Goal: Task Accomplishment & Management: Complete application form

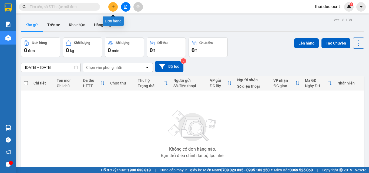
click at [114, 6] on icon "plus" at bounding box center [113, 7] width 4 height 4
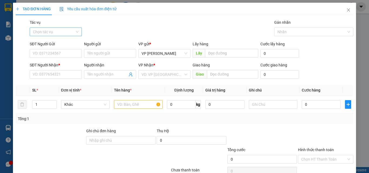
click at [63, 31] on input "Tác vụ" at bounding box center [54, 32] width 42 height 8
click at [52, 51] on div "Nhập hàng kho nhận" at bounding box center [55, 51] width 45 height 6
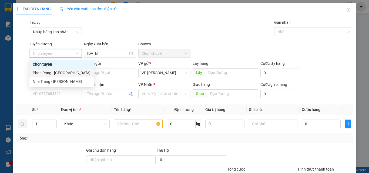
click at [55, 72] on div "Phan Rang - [GEOGRAPHIC_DATA]" at bounding box center [62, 73] width 58 height 6
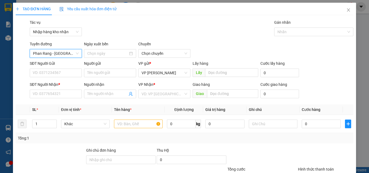
type input "[DATE]"
click at [162, 55] on span "04:30" at bounding box center [165, 53] width 46 height 8
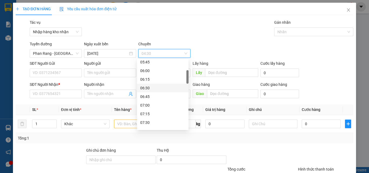
scroll to position [108, 0]
click at [153, 87] on div "08:00" at bounding box center [162, 86] width 45 height 6
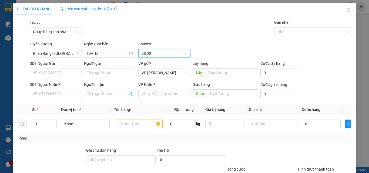
click at [288, 27] on div "Gán nhãn" at bounding box center [315, 23] width 80 height 8
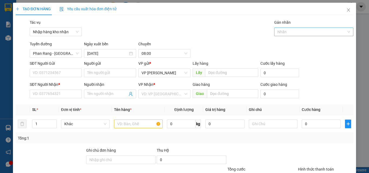
click at [288, 28] on div "Nhãn" at bounding box center [315, 32] width 80 height 9
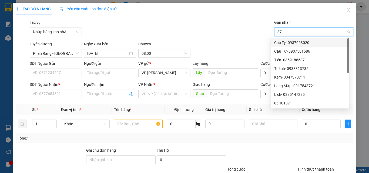
type input "371"
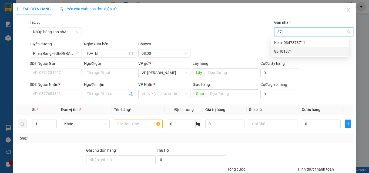
click at [285, 51] on div "85H01371" at bounding box center [311, 51] width 72 height 6
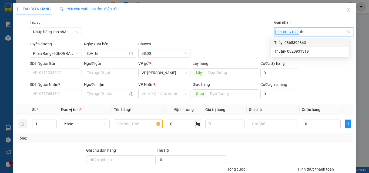
type input "thuy"
click at [295, 40] on div "Thủy- 0865392843" at bounding box center [311, 43] width 72 height 6
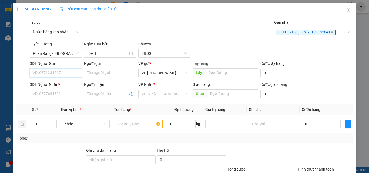
click at [46, 72] on input "SĐT Người Gửi" at bounding box center [56, 73] width 52 height 9
click at [44, 72] on input "SĐT Người Gửi" at bounding box center [56, 73] width 52 height 9
type input "0567996666"
click at [42, 99] on div "SĐT Người Nhận * VD: 0377654321" at bounding box center [56, 91] width 52 height 19
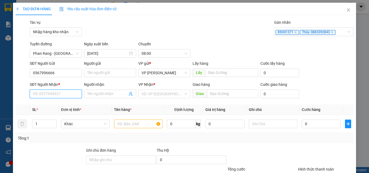
click at [42, 95] on input "SĐT Người Nhận *" at bounding box center [56, 94] width 52 height 9
type input "0392820971"
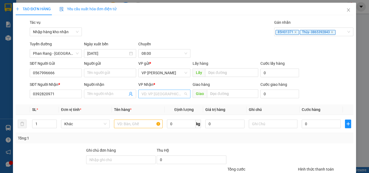
click at [162, 91] on input "search" at bounding box center [163, 94] width 42 height 8
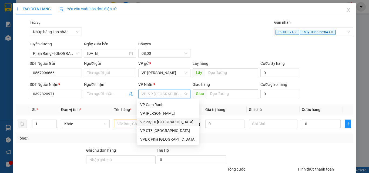
click at [157, 122] on div "VP 23/10 [GEOGRAPHIC_DATA]" at bounding box center [167, 122] width 55 height 6
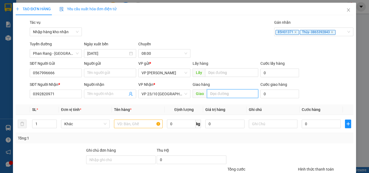
click at [217, 95] on input "text" at bounding box center [232, 94] width 51 height 9
type input "diên khánh"
click at [135, 123] on input "text" at bounding box center [138, 124] width 49 height 9
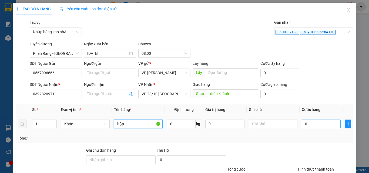
type input "hộp"
click at [311, 127] on input "0" at bounding box center [321, 124] width 39 height 9
type input "4"
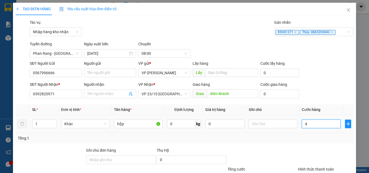
type input "40"
type input "400"
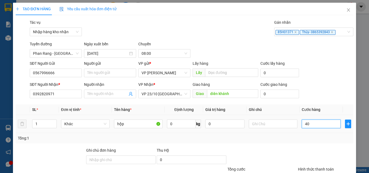
type input "400"
type input "4.000"
type input "40.000"
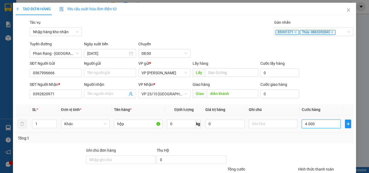
type input "40.000"
click at [295, 139] on div "Tổng: 1" at bounding box center [185, 139] width 334 height 6
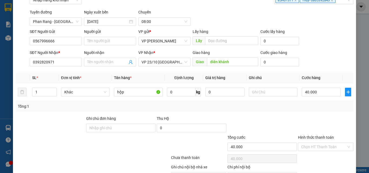
scroll to position [63, 0]
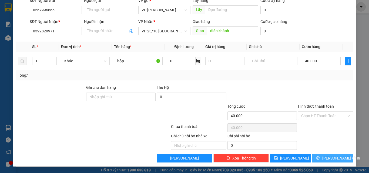
click at [326, 158] on span "[PERSON_NAME] và In" at bounding box center [342, 159] width 38 height 6
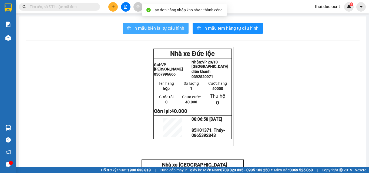
click at [158, 29] on span "In mẫu biên lai tự cấu hình" at bounding box center [159, 28] width 51 height 7
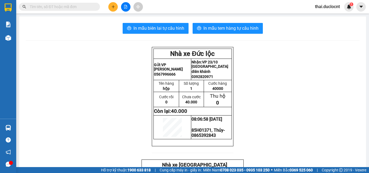
click at [224, 28] on span "In mẫu tem hàng tự cấu hình" at bounding box center [231, 28] width 55 height 7
click at [113, 5] on icon "plus" at bounding box center [113, 7] width 4 height 4
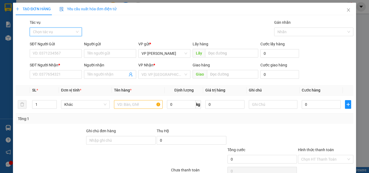
click at [61, 34] on input "Tác vụ" at bounding box center [54, 32] width 42 height 8
click at [54, 52] on div "Nhập hàng kho nhận" at bounding box center [55, 51] width 45 height 6
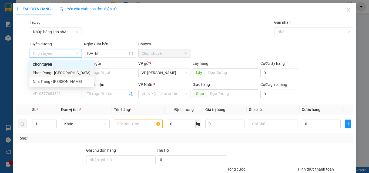
click at [55, 74] on div "Phan Rang - [GEOGRAPHIC_DATA]" at bounding box center [62, 73] width 58 height 6
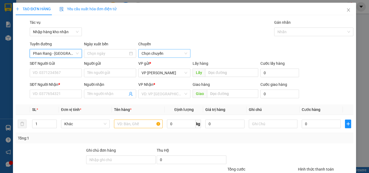
type input "[DATE]"
click at [166, 52] on span "04:30" at bounding box center [165, 53] width 46 height 8
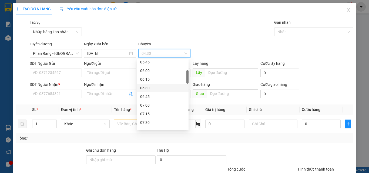
scroll to position [108, 0]
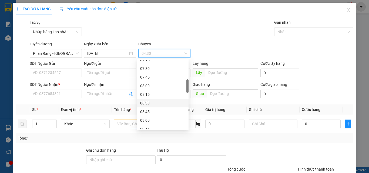
click at [150, 104] on div "08:30" at bounding box center [162, 103] width 45 height 6
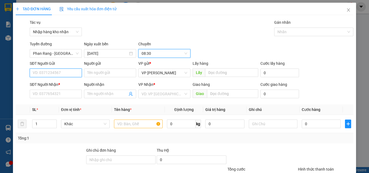
click at [46, 74] on input "SĐT Người Gửi" at bounding box center [56, 73] width 52 height 9
click at [48, 71] on input "SĐT Người Gửi" at bounding box center [56, 73] width 52 height 9
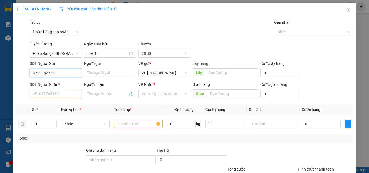
type input "0799982779"
click at [43, 97] on input "SĐT Người Nhận *" at bounding box center [56, 94] width 52 height 9
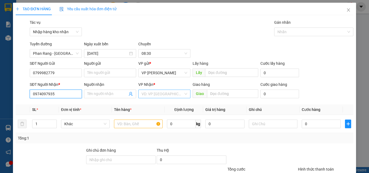
type input "0974097935"
click at [163, 93] on input "search" at bounding box center [163, 94] width 42 height 8
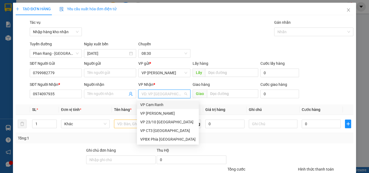
click at [155, 105] on div "VP Cam Ranh" at bounding box center [167, 105] width 55 height 6
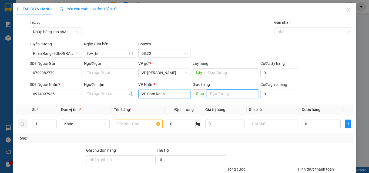
click at [223, 95] on input "text" at bounding box center [232, 94] width 51 height 9
type input "siêu thị [GEOGRAPHIC_DATA]"
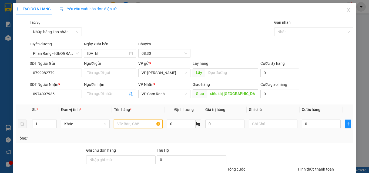
click at [129, 124] on input "text" at bounding box center [138, 124] width 49 height 9
type input "kiện"
click at [307, 123] on input "0" at bounding box center [321, 124] width 39 height 9
type input "1"
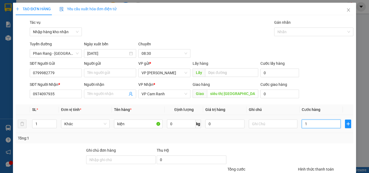
type input "1"
type input "10"
type input "100"
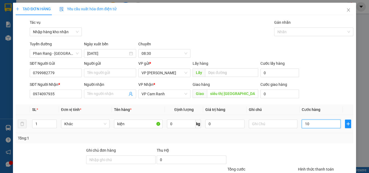
type input "100"
type input "1.000"
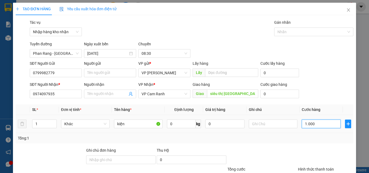
type input "10.000"
type input "100.000"
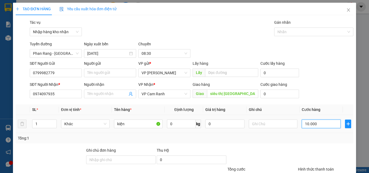
type input "100.000"
click at [277, 33] on div at bounding box center [311, 32] width 71 height 6
type input "100.000"
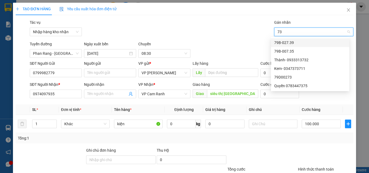
type input "739"
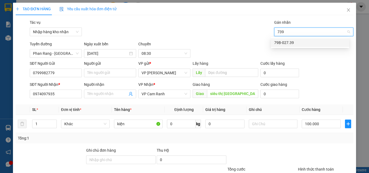
click at [283, 45] on div "79B-027.39" at bounding box center [311, 43] width 72 height 6
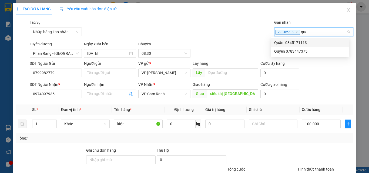
type input "quan"
click at [283, 45] on div "Quân- 0345171113" at bounding box center [311, 43] width 72 height 6
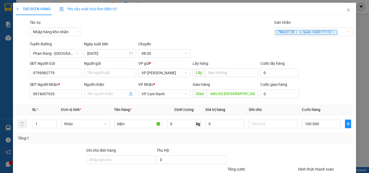
click at [125, 141] on div "Tổng: 1" at bounding box center [185, 138] width 338 height 10
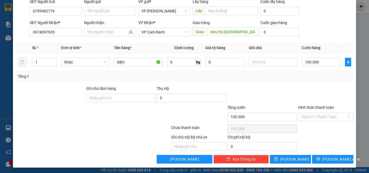
scroll to position [63, 0]
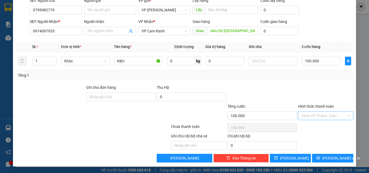
click at [307, 117] on input "Hình thức thanh toán" at bounding box center [324, 116] width 45 height 8
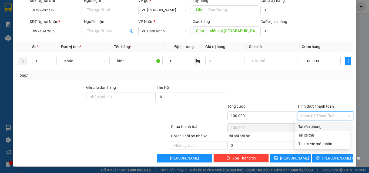
click at [308, 128] on div "Tại văn phòng" at bounding box center [323, 127] width 48 height 6
type input "0"
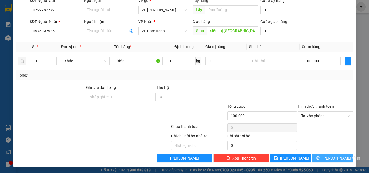
click at [329, 158] on span "[PERSON_NAME] và In" at bounding box center [342, 159] width 38 height 6
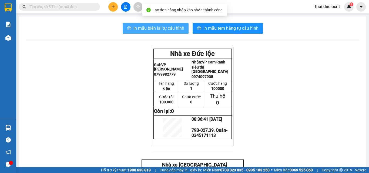
click at [157, 31] on span "In mẫu biên lai tự cấu hình" at bounding box center [159, 28] width 51 height 7
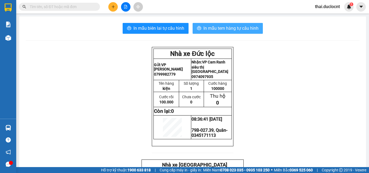
click at [236, 29] on span "In mẫu tem hàng tự cấu hình" at bounding box center [231, 28] width 55 height 7
click at [111, 6] on button at bounding box center [112, 6] width 9 height 9
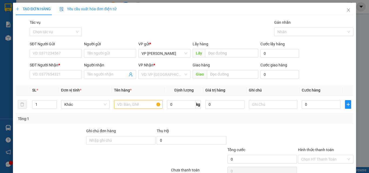
click at [55, 25] on div "Tác vụ" at bounding box center [56, 23] width 52 height 8
click at [51, 32] on input "Tác vụ" at bounding box center [54, 32] width 42 height 8
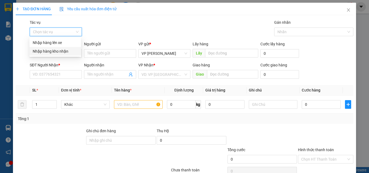
click at [53, 51] on div "Nhập hàng kho nhận" at bounding box center [55, 51] width 45 height 6
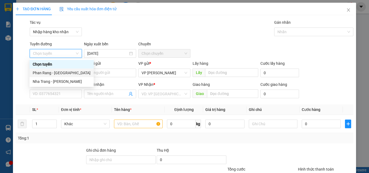
click at [49, 73] on div "Phan Rang - [GEOGRAPHIC_DATA]" at bounding box center [62, 73] width 58 height 6
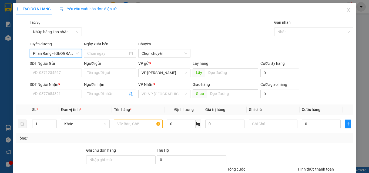
type input "[DATE]"
click at [165, 55] on span "04:30" at bounding box center [165, 53] width 46 height 8
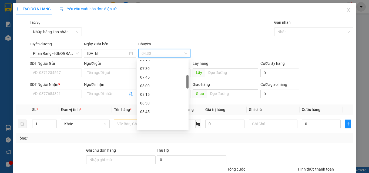
scroll to position [108, 0]
click at [150, 102] on div "08:30" at bounding box center [162, 103] width 45 height 6
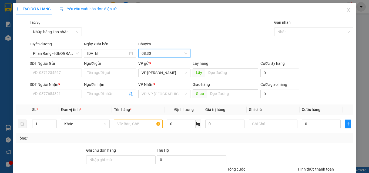
click at [307, 37] on div "Gán nhãn Nhãn" at bounding box center [315, 28] width 80 height 19
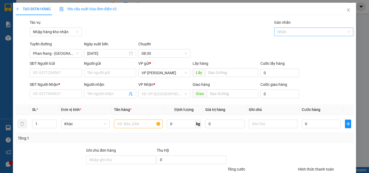
click at [307, 35] on div at bounding box center [311, 32] width 71 height 6
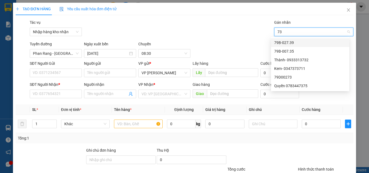
type input "739"
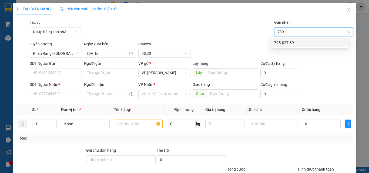
click at [295, 44] on div "79B-027.39" at bounding box center [311, 43] width 72 height 6
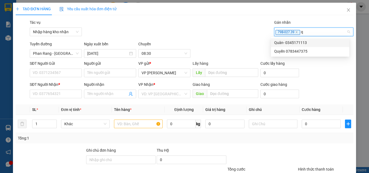
type input "qu"
click at [290, 43] on div "Quân- 0345171113" at bounding box center [311, 43] width 72 height 6
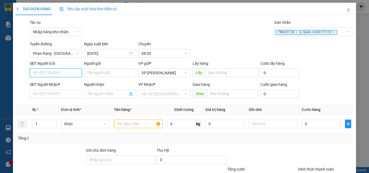
click at [58, 70] on input "SĐT Người Gửi" at bounding box center [56, 73] width 52 height 9
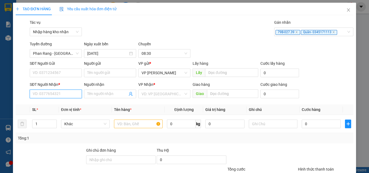
click at [50, 96] on input "SĐT Người Nhận *" at bounding box center [56, 94] width 52 height 9
click at [50, 95] on input "SĐT Người Nhận *" at bounding box center [56, 94] width 52 height 9
type input "0937600631"
click at [41, 77] on div "SĐT Người Gửi VD: 0371234567" at bounding box center [56, 70] width 52 height 19
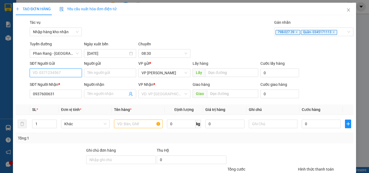
click at [43, 76] on input "SĐT Người Gửi" at bounding box center [56, 73] width 52 height 9
type input "0987633807"
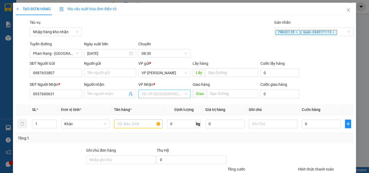
click at [167, 97] on input "search" at bounding box center [163, 94] width 42 height 8
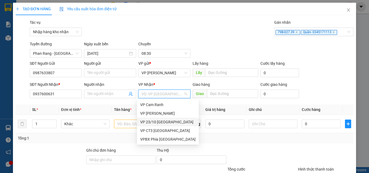
click at [158, 122] on div "VP 23/10 [GEOGRAPHIC_DATA]" at bounding box center [167, 122] width 55 height 6
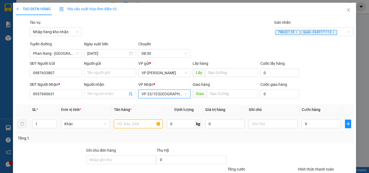
click at [124, 127] on input "text" at bounding box center [138, 124] width 49 height 9
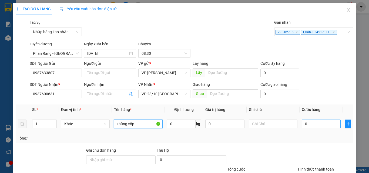
type input "thùng xốp"
click at [315, 124] on input "0" at bounding box center [321, 124] width 39 height 9
type input "3"
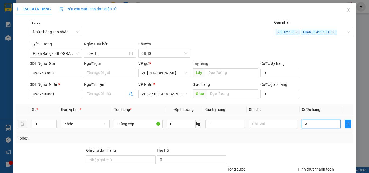
type input "30"
type input "300"
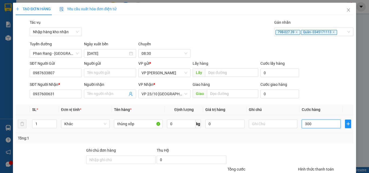
type input "300"
type input "3.000"
type input "30.000"
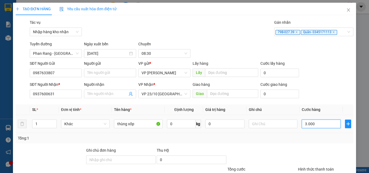
type input "30.000"
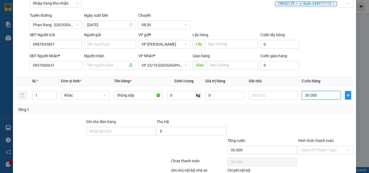
scroll to position [63, 0]
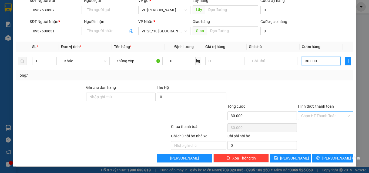
type input "30.000"
click at [309, 118] on input "Hình thức thanh toán" at bounding box center [324, 116] width 45 height 8
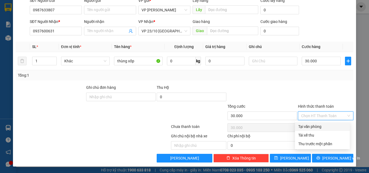
click at [308, 126] on div "Tại văn phòng" at bounding box center [323, 127] width 48 height 6
type input "0"
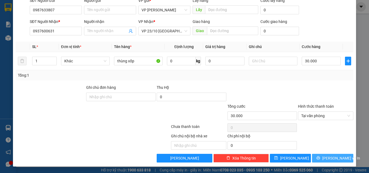
click at [328, 158] on span "[PERSON_NAME] và In" at bounding box center [342, 159] width 38 height 6
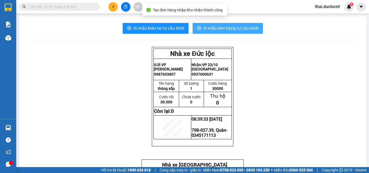
click at [218, 25] on span "In mẫu tem hàng tự cấu hình" at bounding box center [231, 28] width 55 height 7
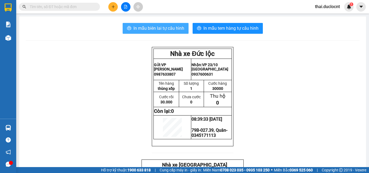
click at [134, 28] on span "In mẫu biên lai tự cấu hình" at bounding box center [159, 28] width 51 height 7
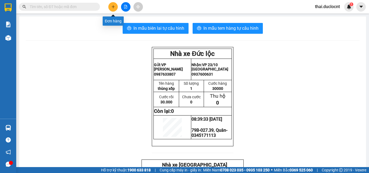
click at [111, 7] on icon "plus" at bounding box center [113, 7] width 4 height 4
